Goal: Information Seeking & Learning: Learn about a topic

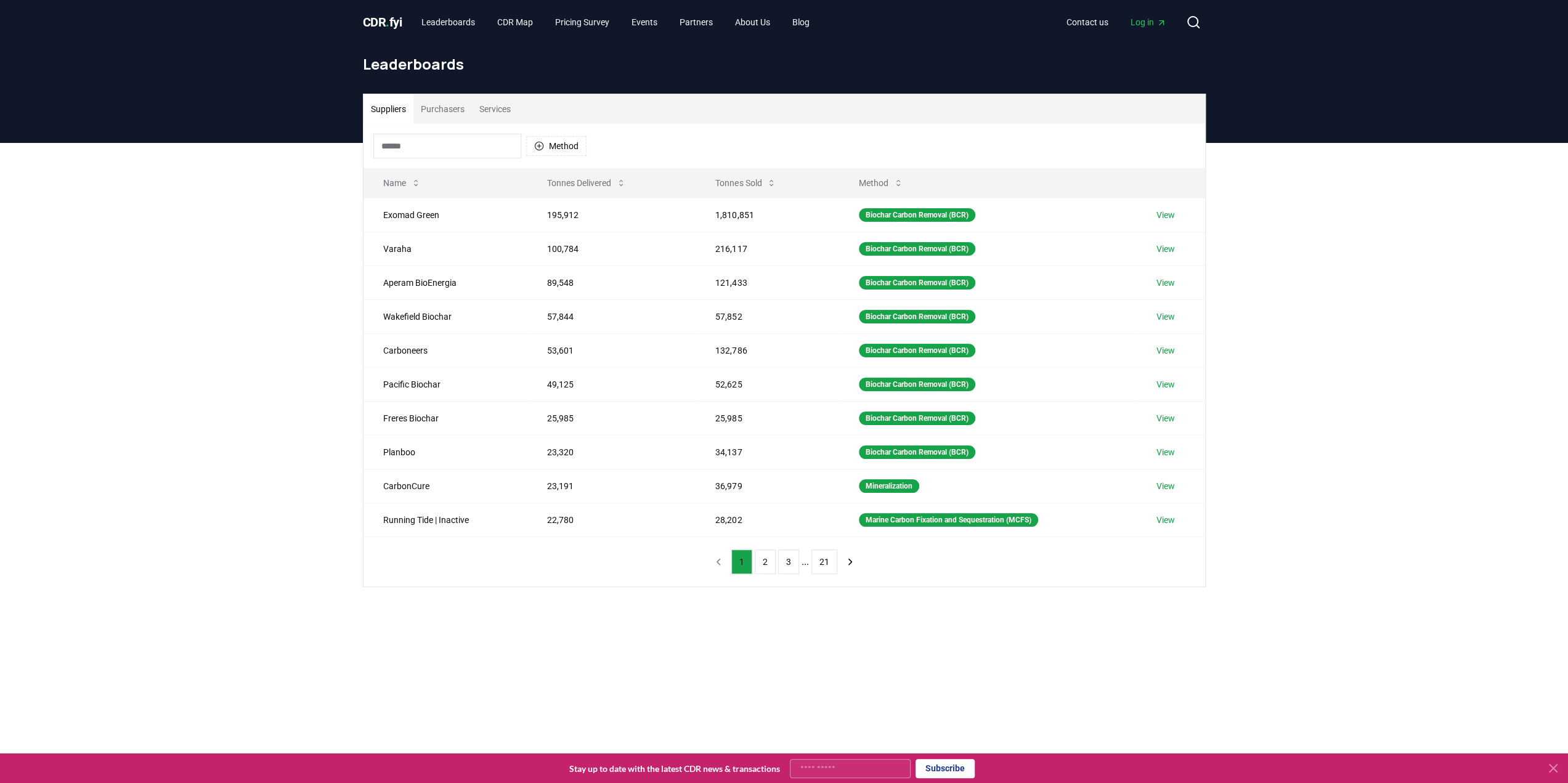
click at [227, 264] on div "Suppliers Purchasers Services Method Name Tonnes Delivered Tonnes Sold Method E…" at bounding box center [784, 389] width 1568 height 493
click at [454, 114] on button "Purchasers" at bounding box center [442, 109] width 58 height 30
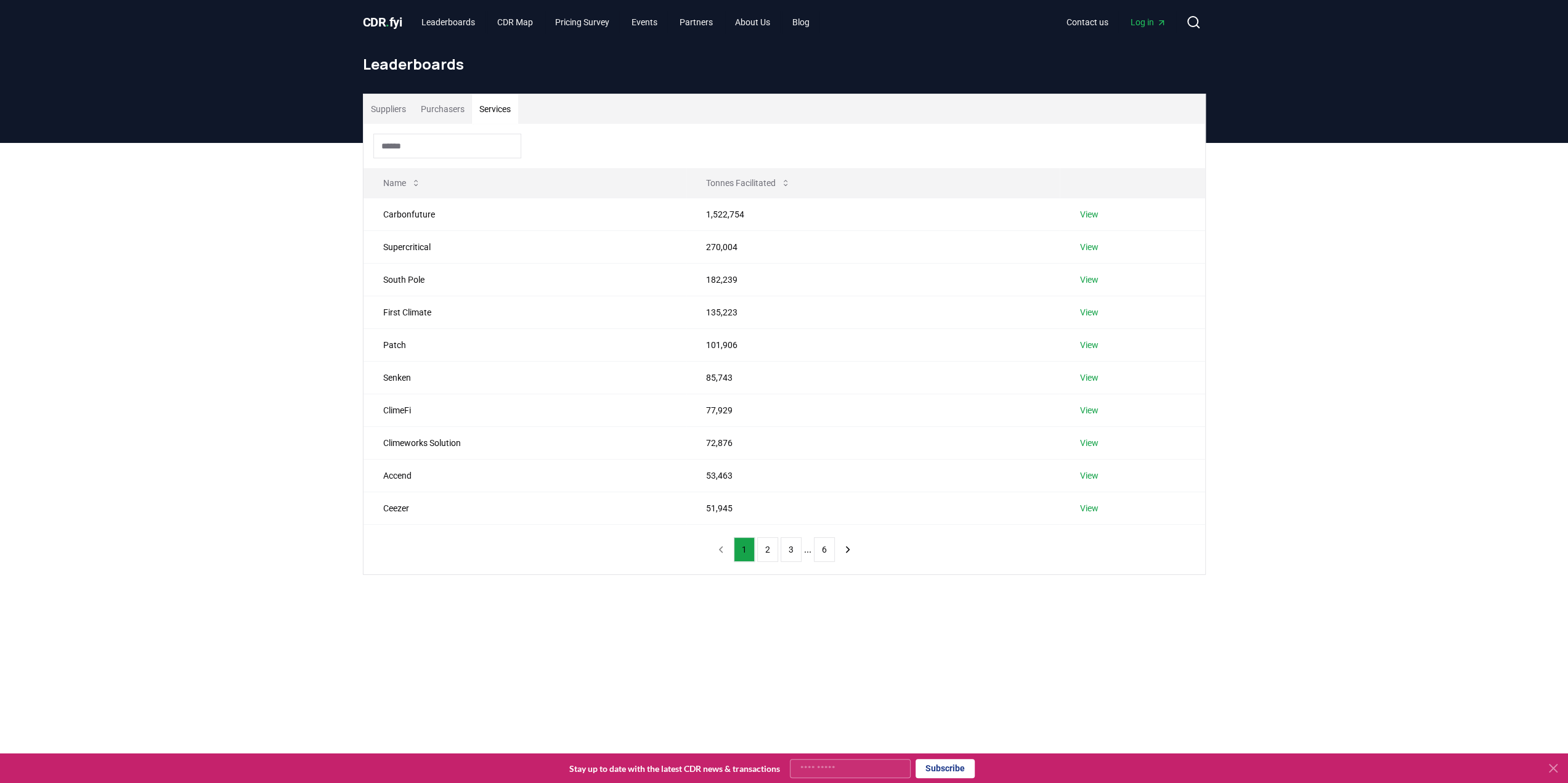
click at [518, 108] on button "Services" at bounding box center [495, 109] width 46 height 30
click at [447, 108] on button "Purchasers" at bounding box center [442, 109] width 58 height 30
click at [1083, 214] on link "View" at bounding box center [1083, 214] width 19 height 12
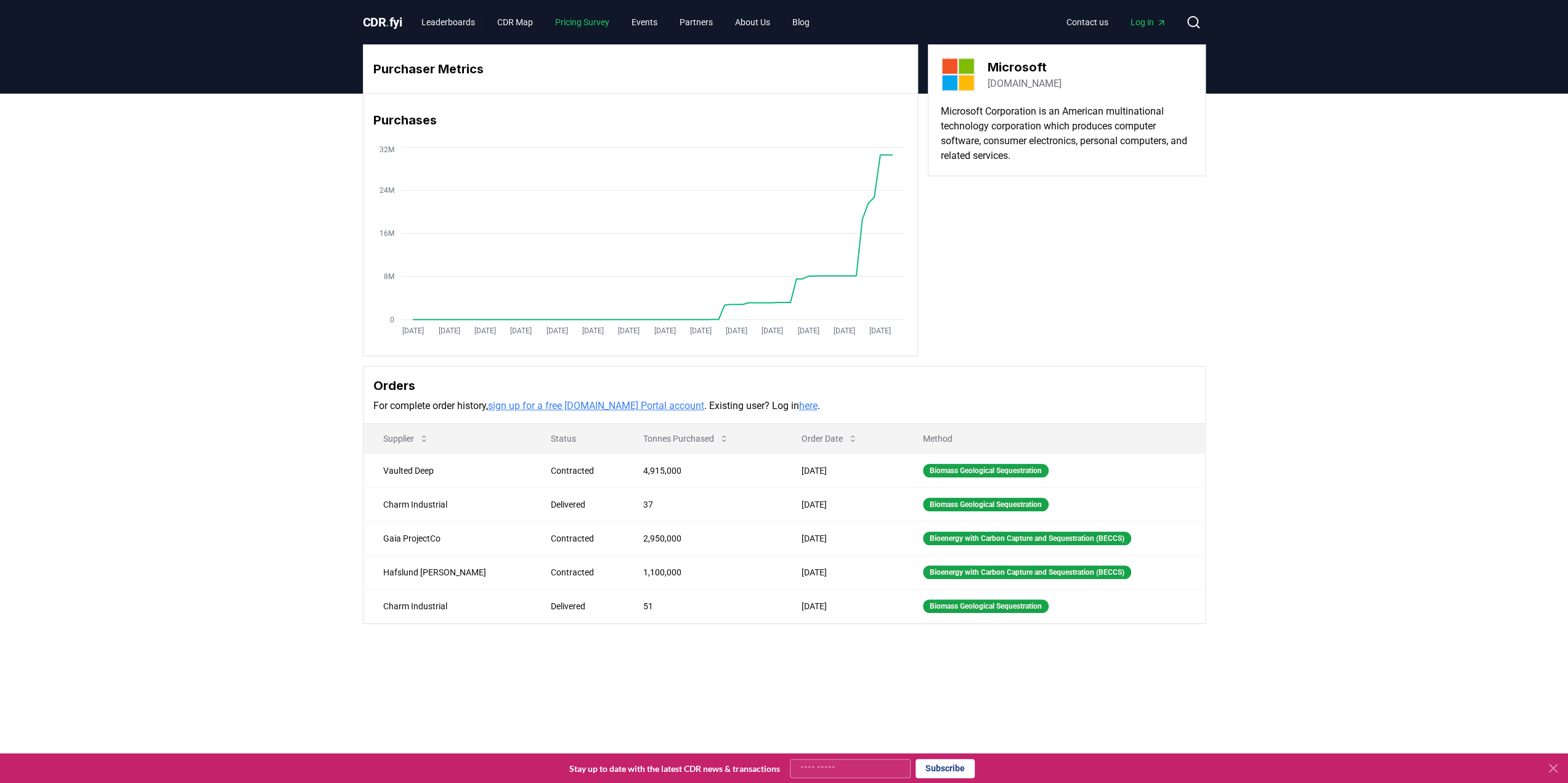
click at [601, 19] on link "Pricing Survey" at bounding box center [582, 22] width 74 height 22
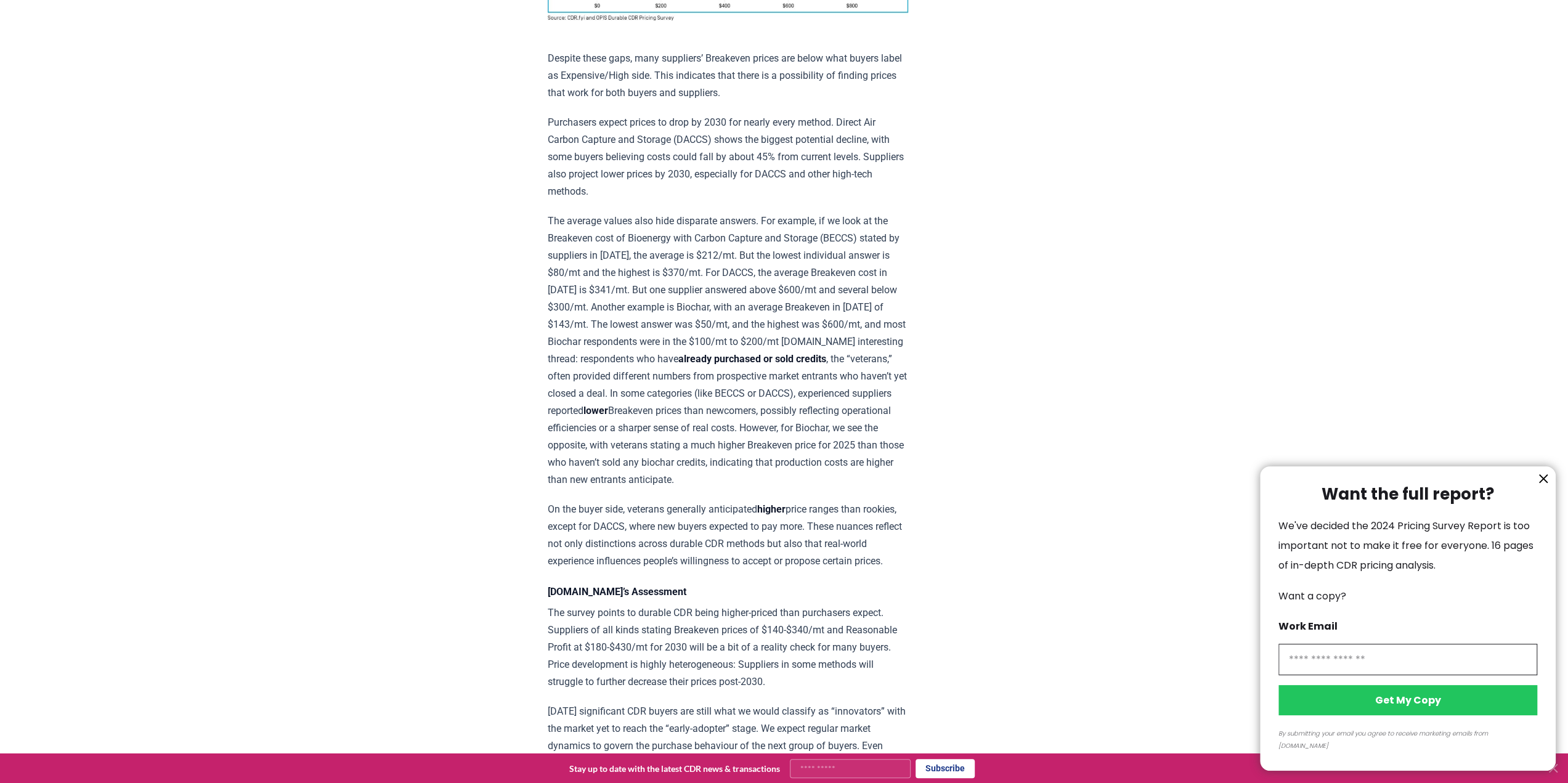
scroll to position [1232, 0]
